Goal: Find specific page/section: Locate a particular part of the current website

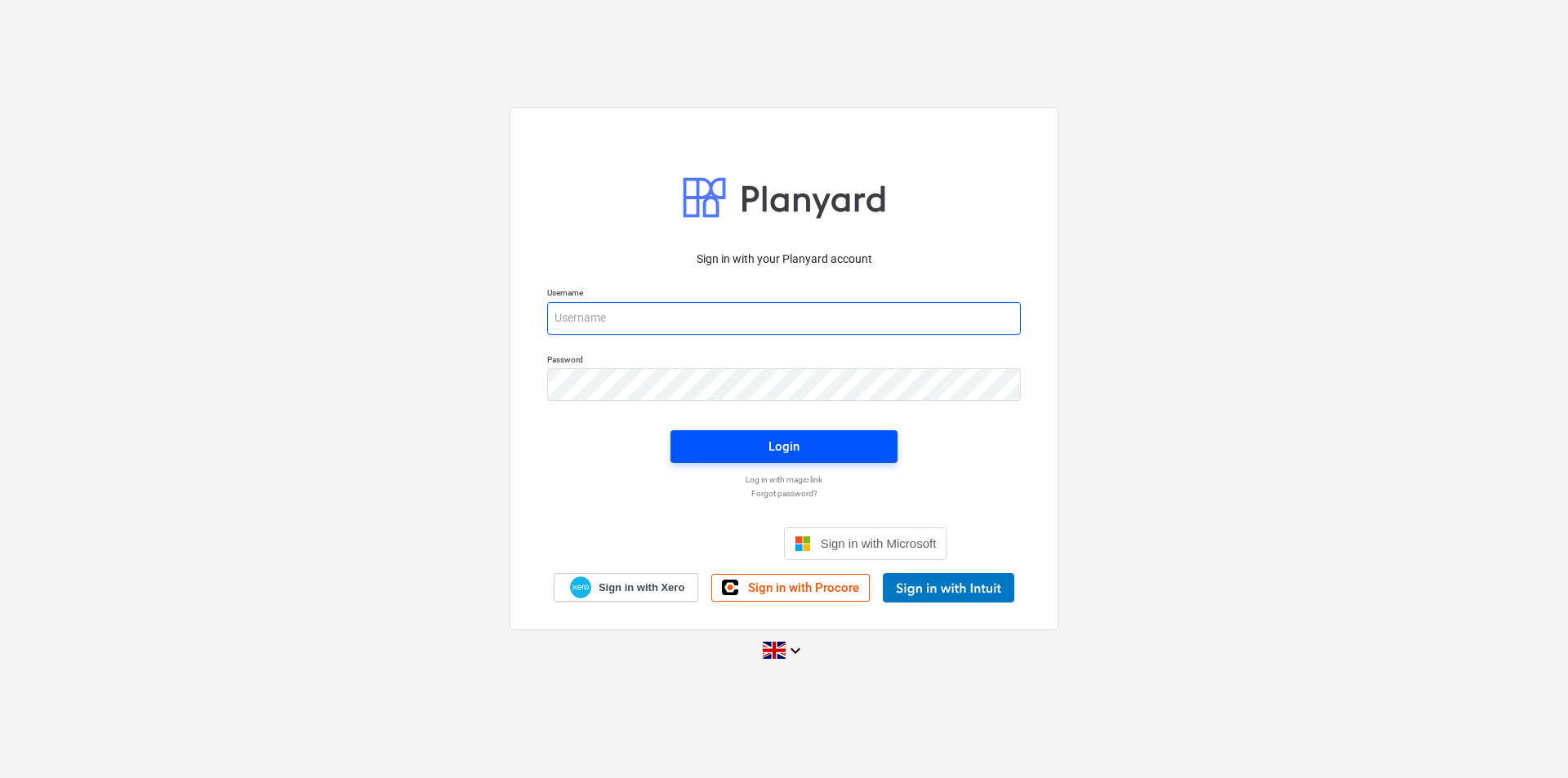
type input "[PERSON_NAME][EMAIL_ADDRESS][DOMAIN_NAME]"
click at [764, 435] on div "Login" at bounding box center [783, 446] width 247 height 52
click at [772, 447] on div "Login" at bounding box center [784, 446] width 31 height 21
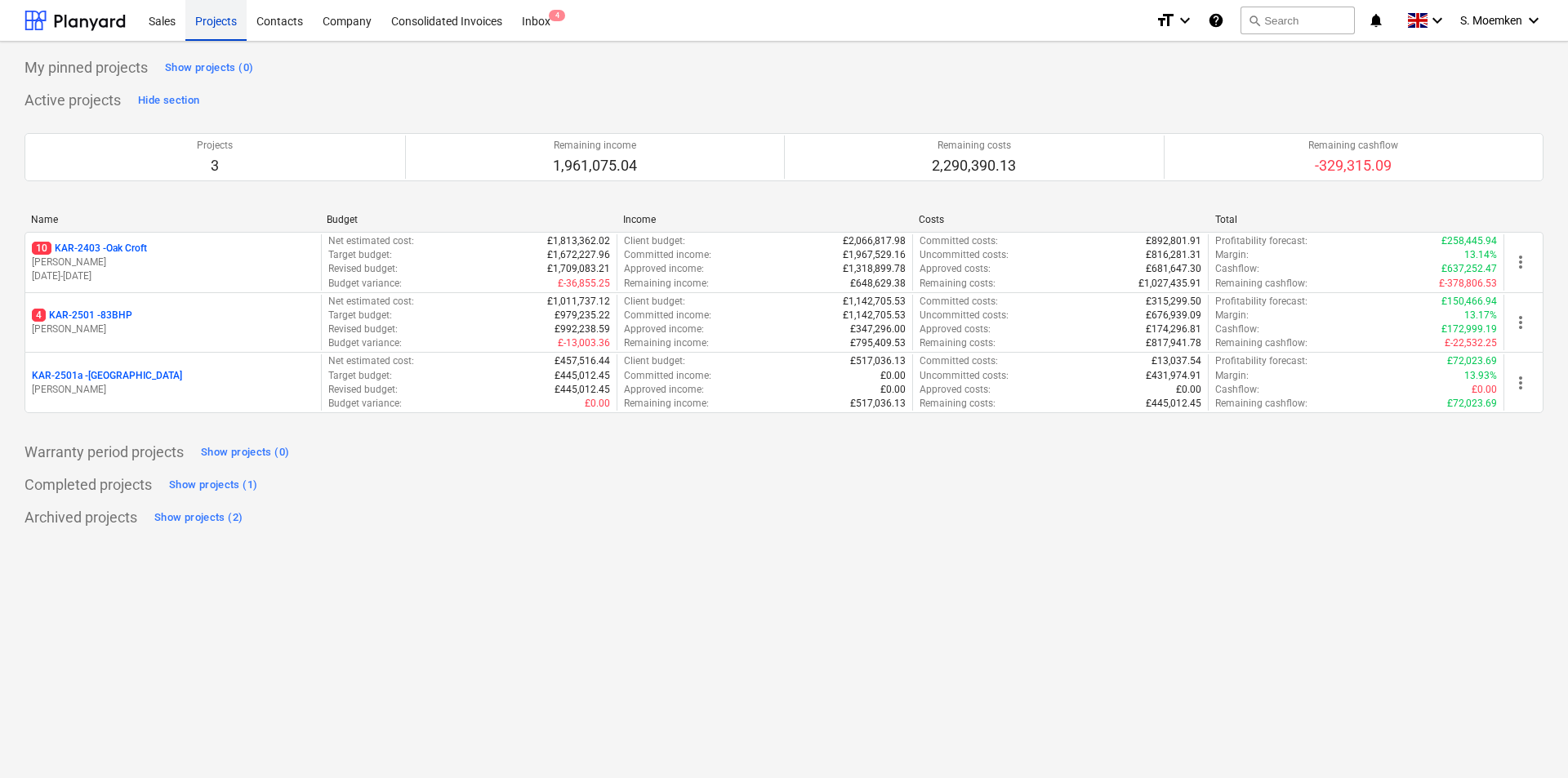
click at [209, 19] on div "Projects" at bounding box center [216, 20] width 61 height 41
click at [156, 17] on div "Sales" at bounding box center [162, 20] width 46 height 41
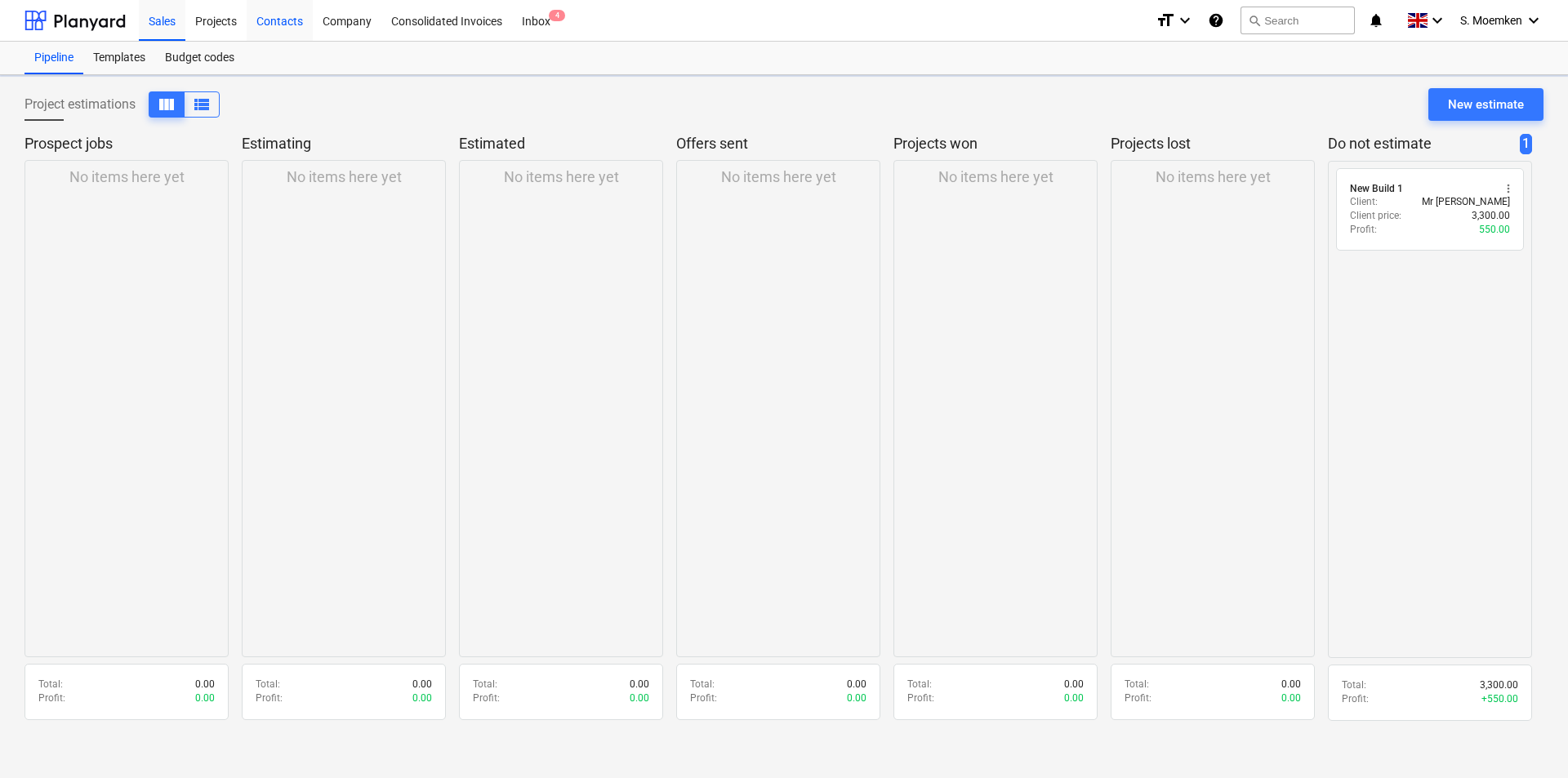
click at [303, 13] on div "Contacts" at bounding box center [279, 20] width 66 height 41
click at [353, 21] on div "Company" at bounding box center [347, 20] width 69 height 41
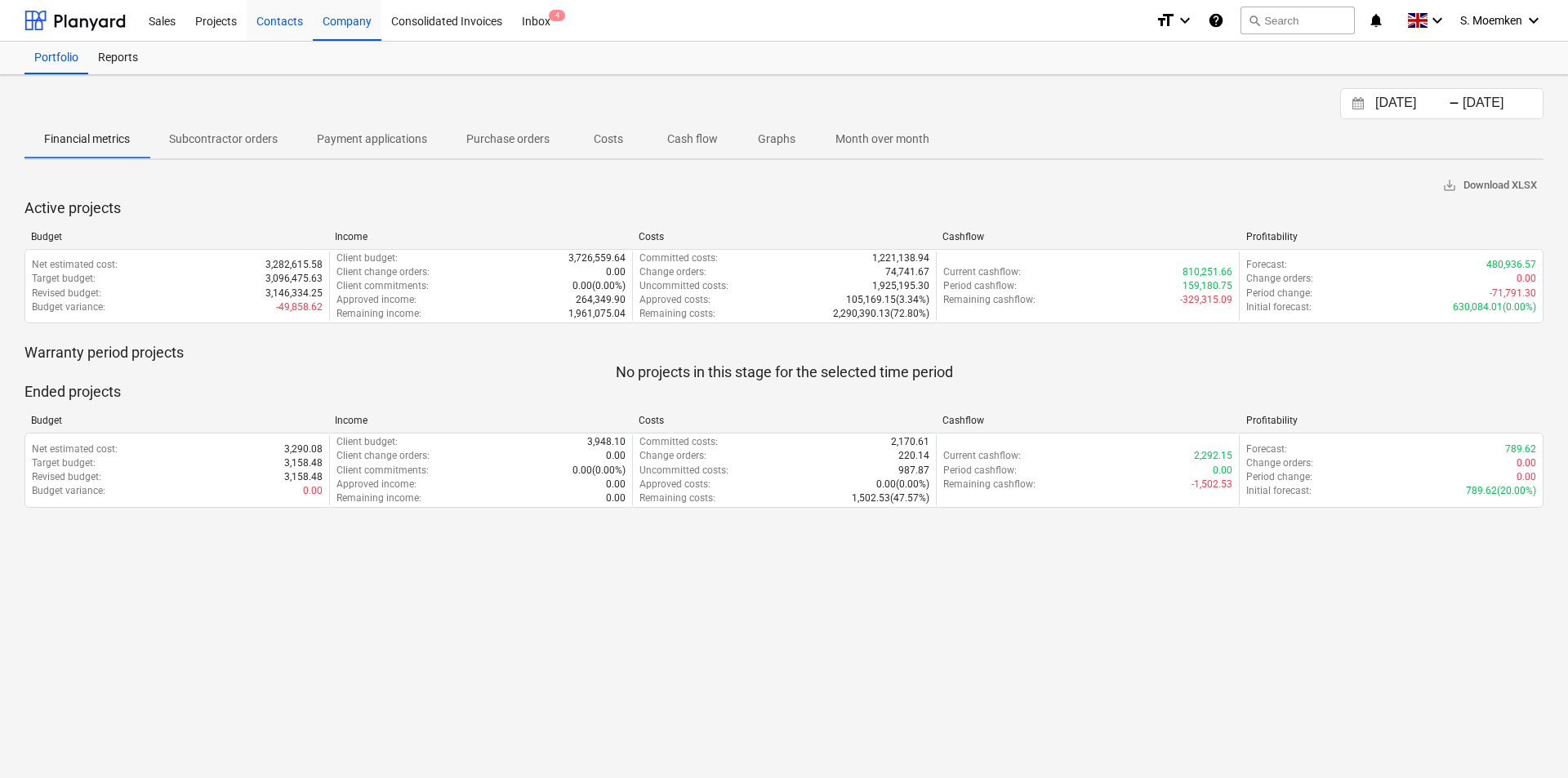
click at [253, 28] on div "Contacts" at bounding box center [279, 20] width 66 height 41
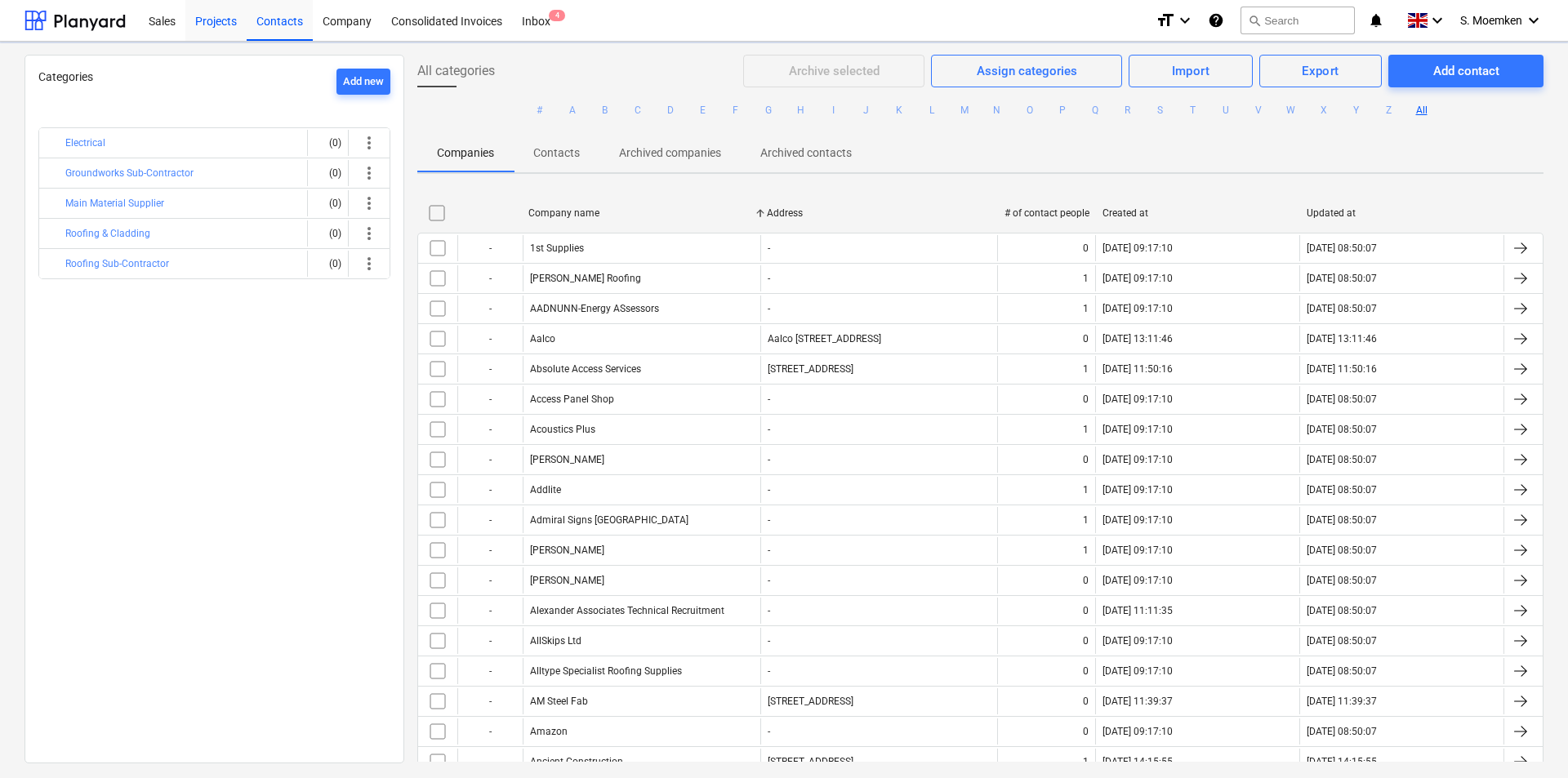
click at [212, 9] on div "Projects" at bounding box center [216, 20] width 61 height 41
click at [212, 23] on div "Projects" at bounding box center [216, 20] width 61 height 41
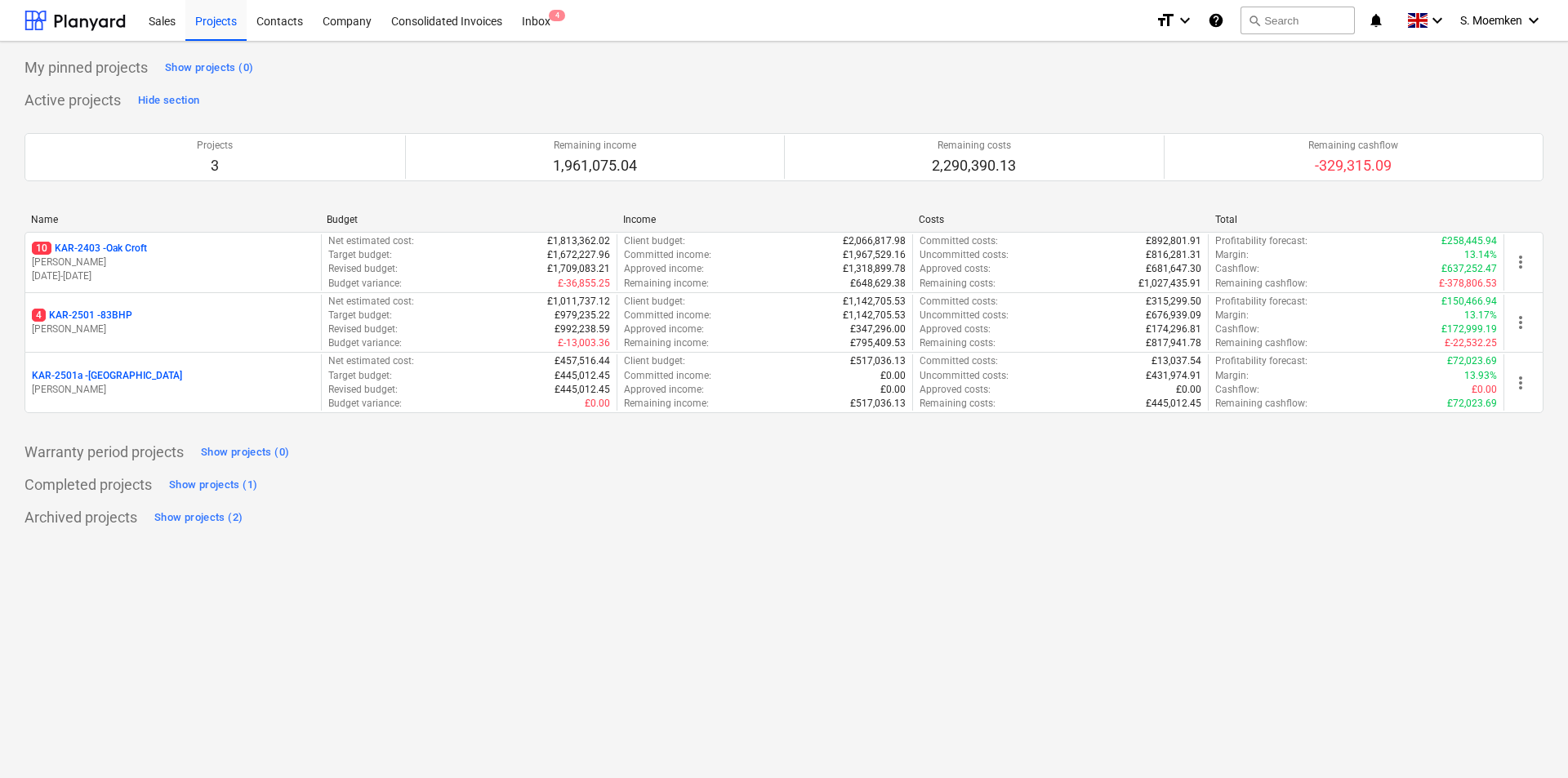
click at [192, 253] on div "10 KAR-2403 - Oak Croft" at bounding box center [173, 248] width 283 height 14
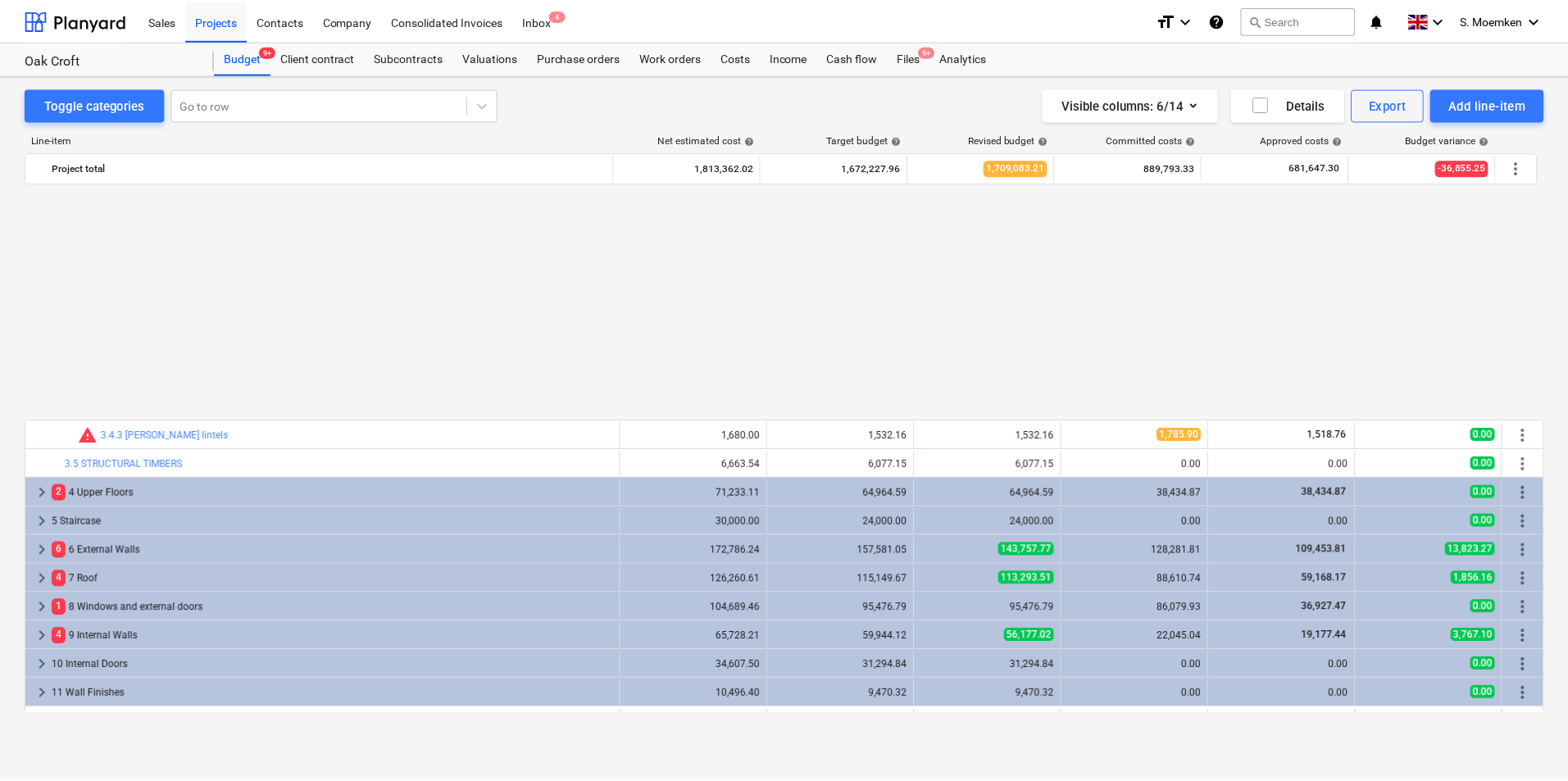
scroll to position [804, 0]
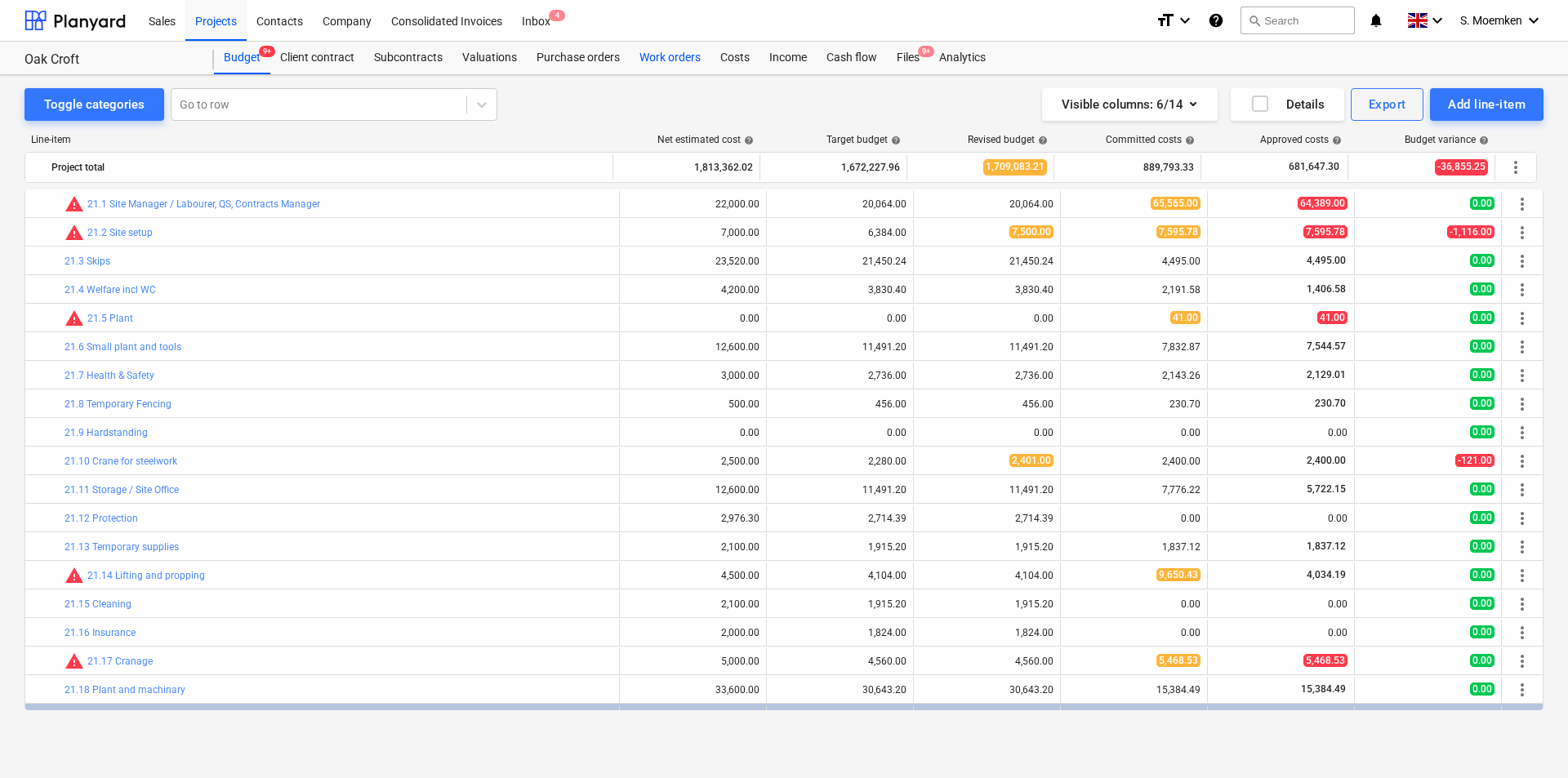
click at [665, 55] on div "Work orders" at bounding box center [670, 58] width 81 height 33
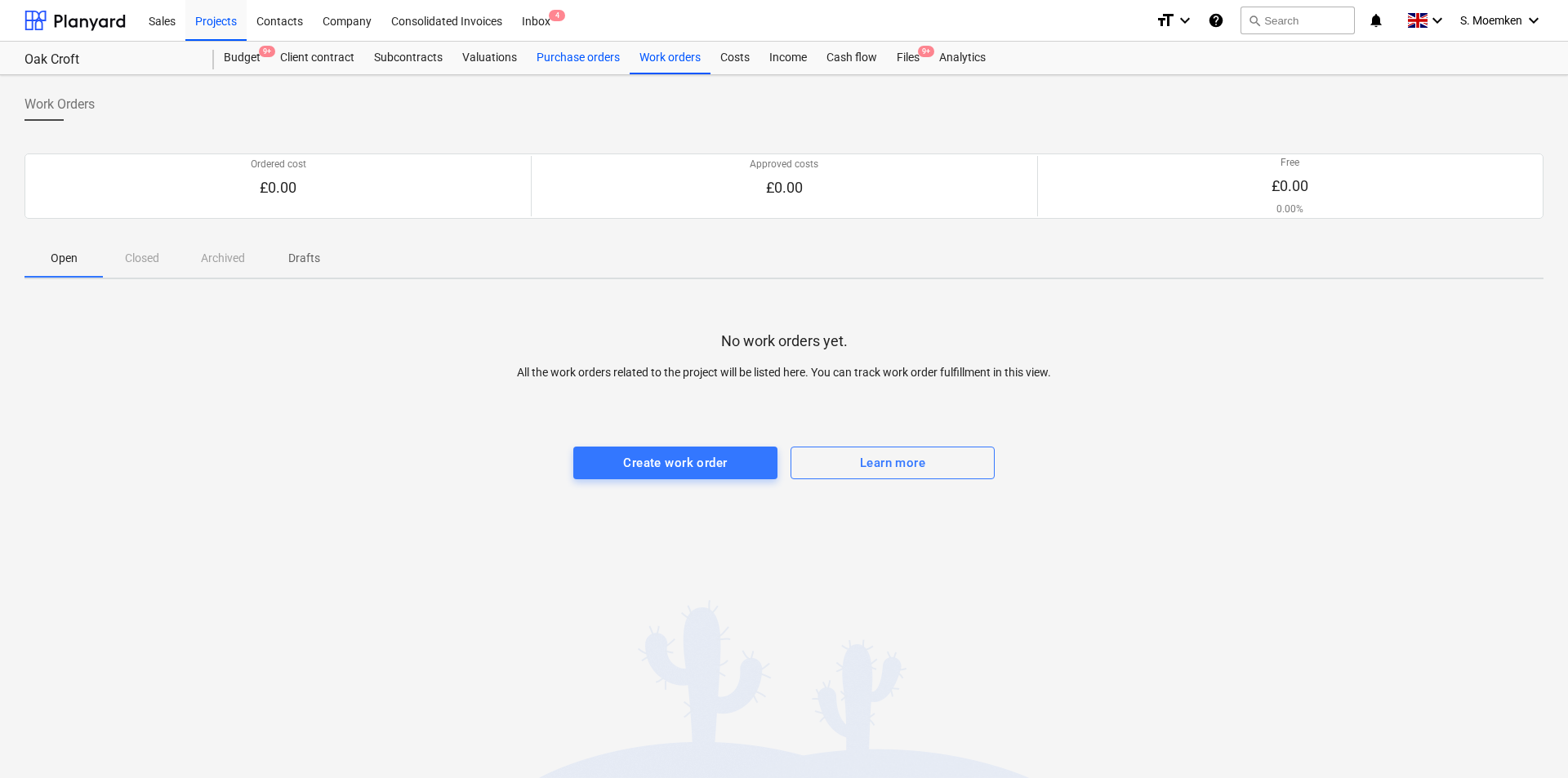
click at [548, 57] on div "Purchase orders" at bounding box center [579, 58] width 103 height 33
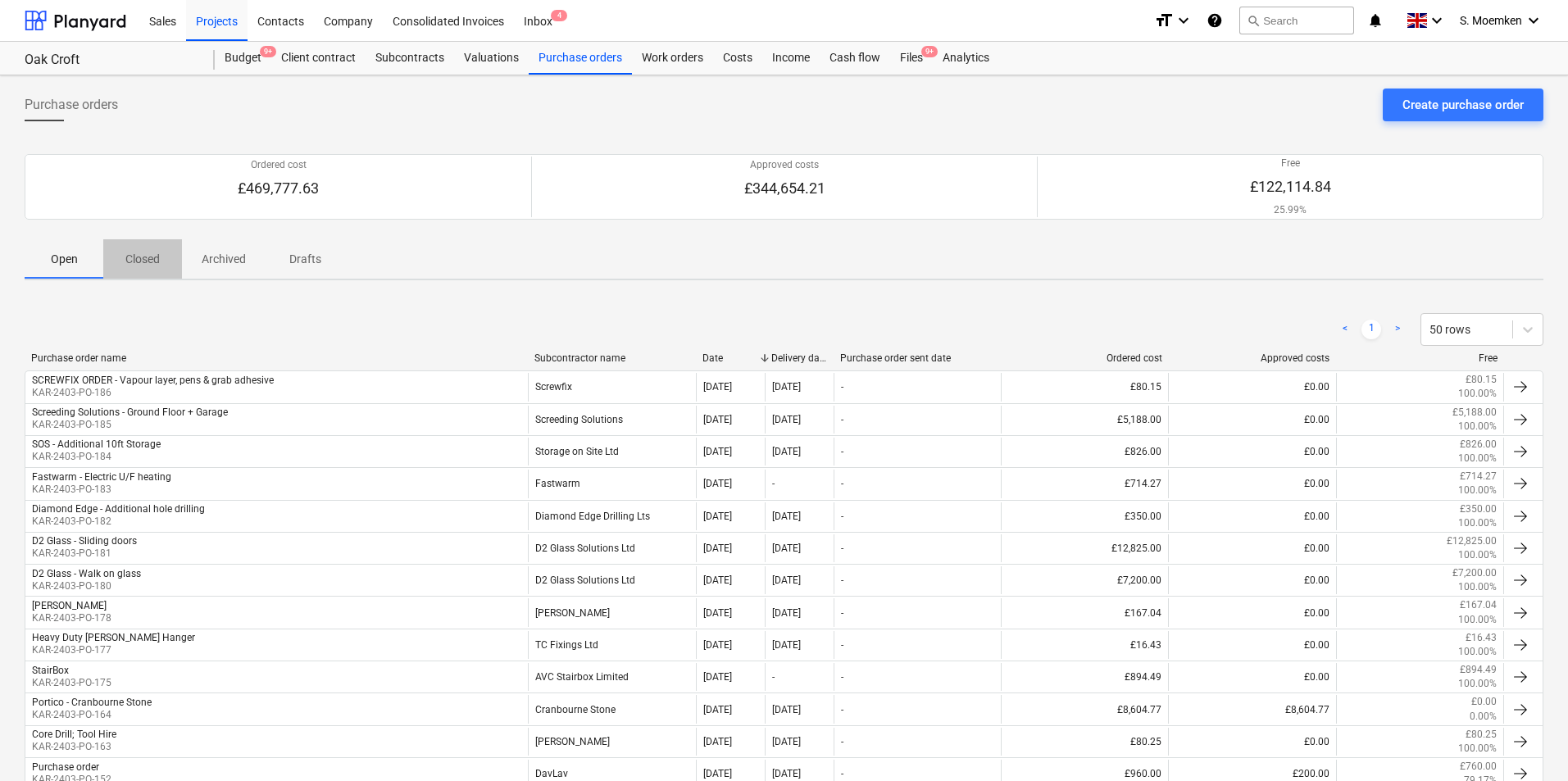
click at [152, 261] on p "Closed" at bounding box center [142, 260] width 40 height 17
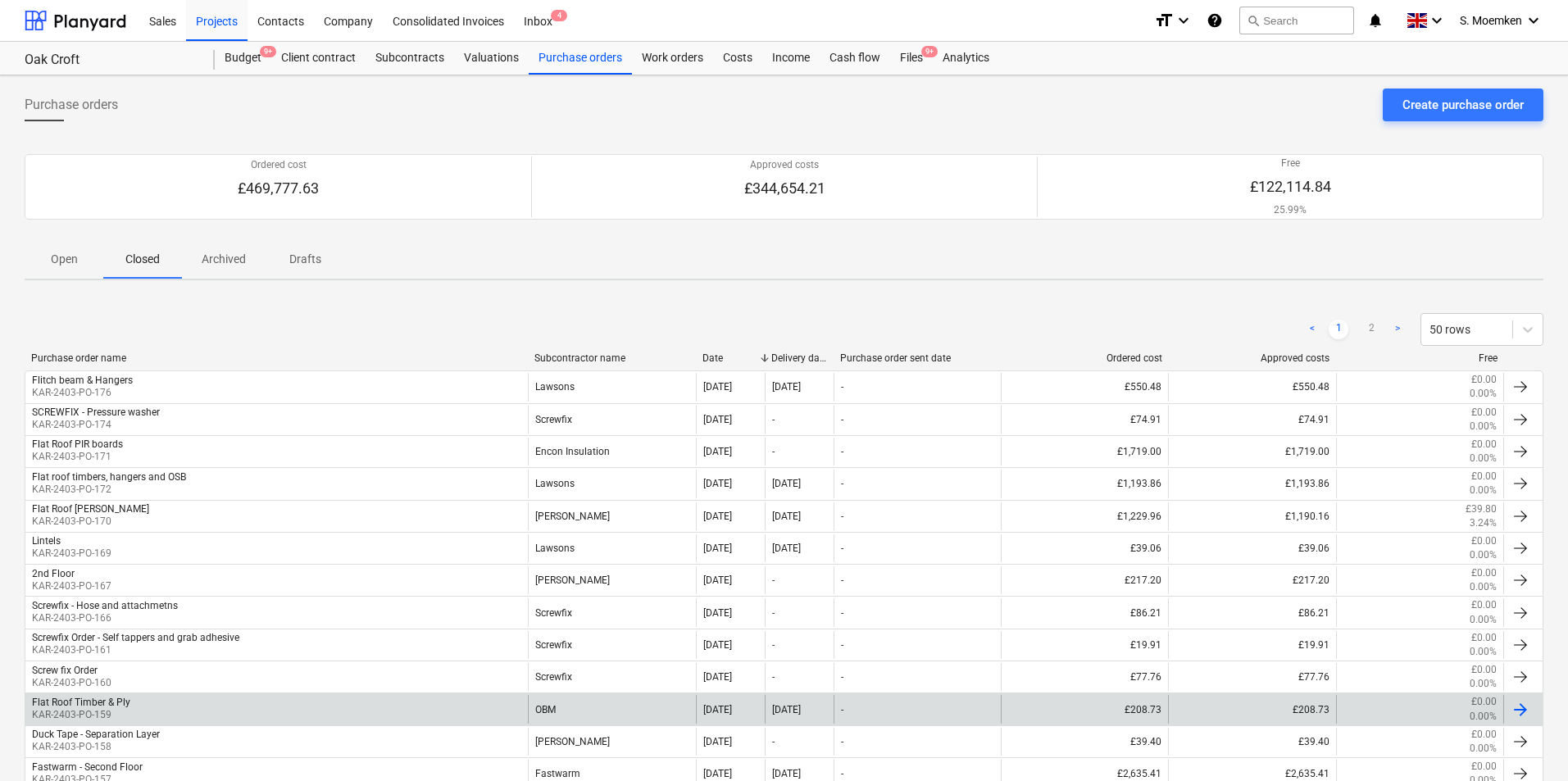
click at [133, 712] on div "Flat Roof Timber & Ply KAR-2403-PO-159" at bounding box center [276, 709] width 502 height 28
